Goal: Book appointment/travel/reservation

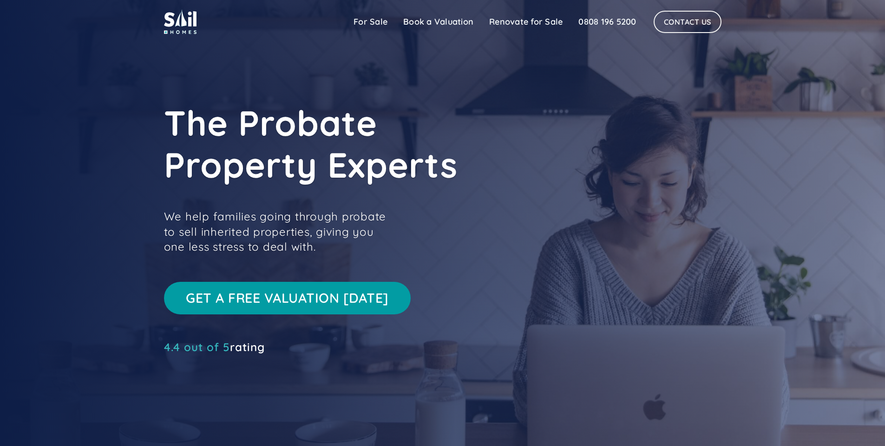
click at [319, 301] on link "Get a free valuation [DATE]" at bounding box center [287, 298] width 247 height 33
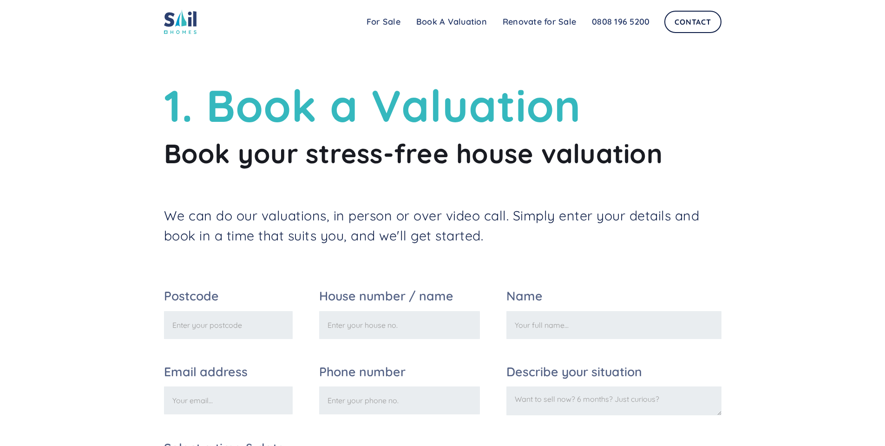
click at [270, 333] on input "Postcode" at bounding box center [228, 325] width 129 height 28
type input "SF1 5NL"
click at [397, 330] on input "House number / name" at bounding box center [399, 325] width 161 height 28
type input "107"
click at [572, 324] on input "Name" at bounding box center [613, 325] width 215 height 28
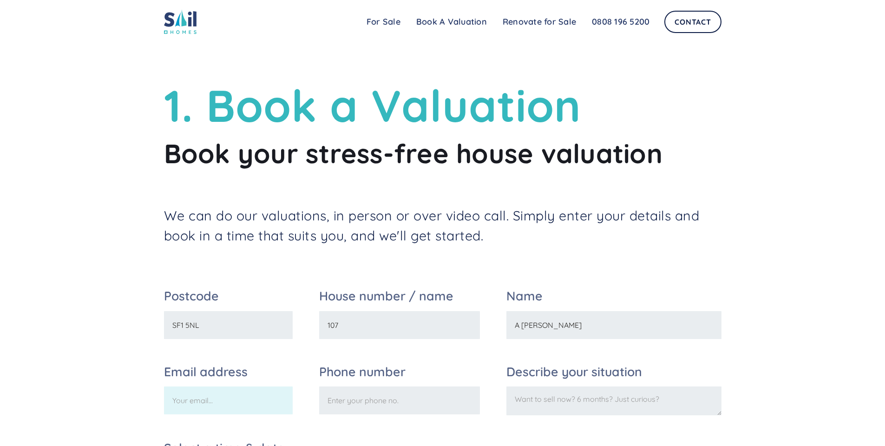
type input "A Wilson"
click at [237, 398] on input "Email address" at bounding box center [228, 400] width 129 height 28
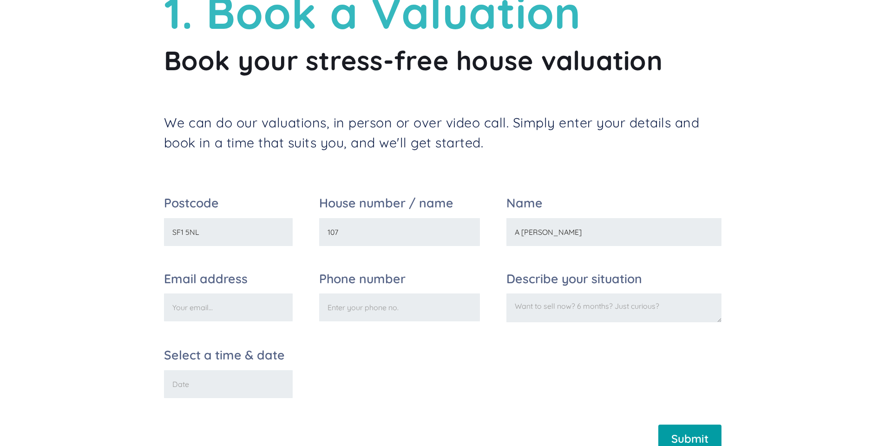
drag, startPoint x: 210, startPoint y: 307, endPoint x: 198, endPoint y: 305, distance: 12.3
click at [198, 305] on input "Email address" at bounding box center [228, 307] width 129 height 28
type input "thewilsons107@hotmail.com"
click at [356, 309] on input "Phone number" at bounding box center [399, 307] width 161 height 28
type input "07899955540"
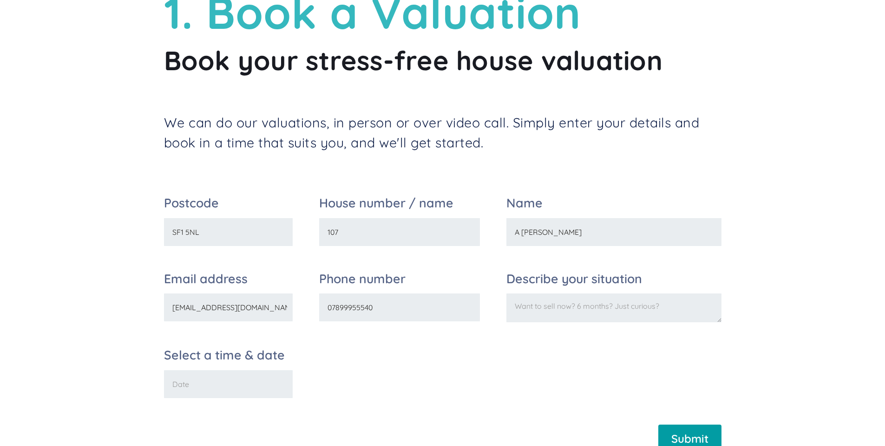
click at [565, 311] on textarea "Describe your situation" at bounding box center [613, 307] width 215 height 29
type textarea "Probate valuation"
click at [249, 387] on input "Select a time & date" at bounding box center [228, 384] width 129 height 28
click at [192, 393] on input "Select a time & date" at bounding box center [228, 384] width 129 height 28
type input "29/08/2025 10am"
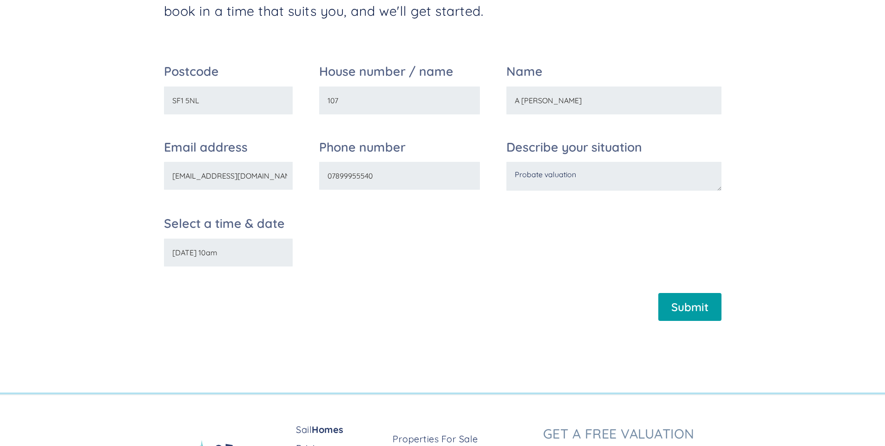
scroll to position [232, 0]
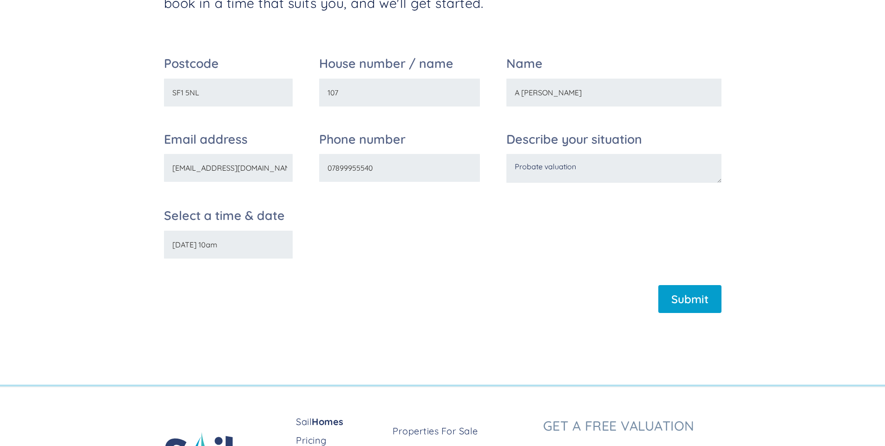
click at [678, 303] on input "Submit" at bounding box center [689, 299] width 63 height 28
type input "Please wait..."
